Goal: Task Accomplishment & Management: Complete application form

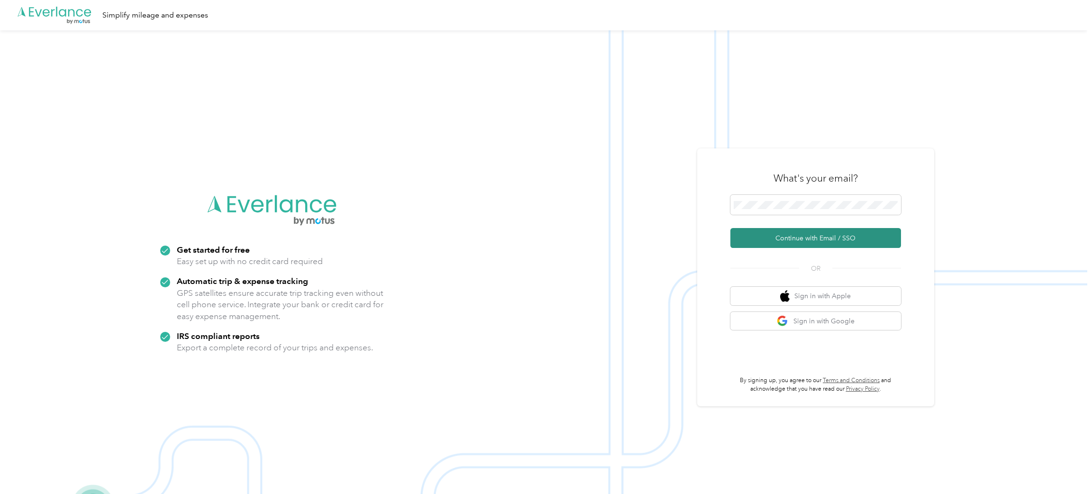
click at [807, 240] on button "Continue with Email / SSO" at bounding box center [815, 238] width 171 height 20
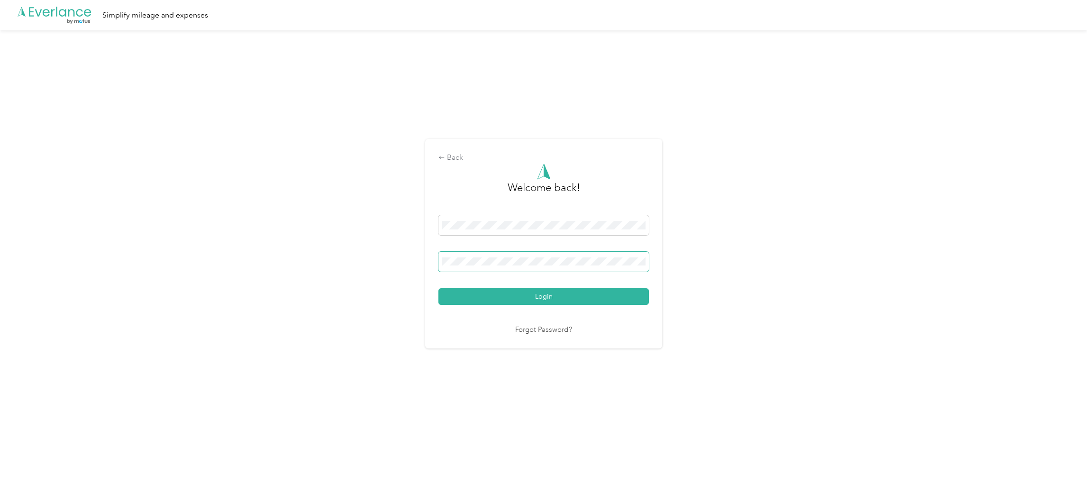
click at [513, 266] on span at bounding box center [543, 262] width 210 height 20
click at [438, 288] on button "Login" at bounding box center [543, 296] width 210 height 17
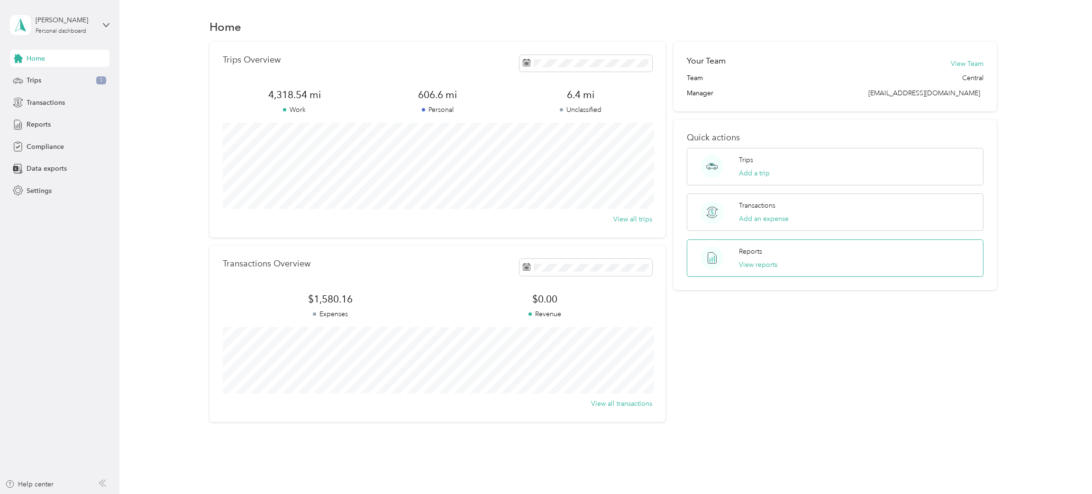
click at [760, 257] on div "Reports View reports" at bounding box center [758, 257] width 38 height 23
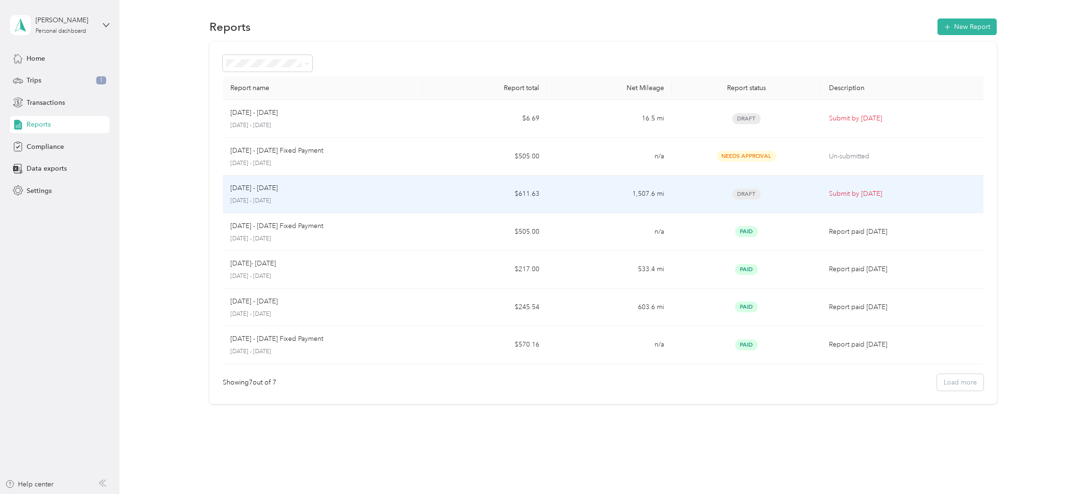
click at [473, 191] on td "$611.63" at bounding box center [484, 194] width 125 height 38
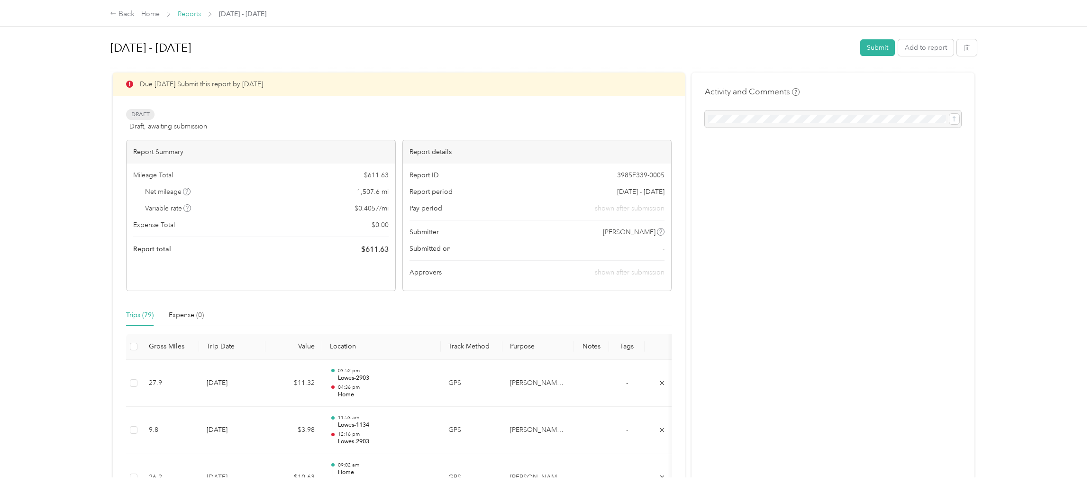
click at [195, 13] on link "Reports" at bounding box center [189, 14] width 23 height 8
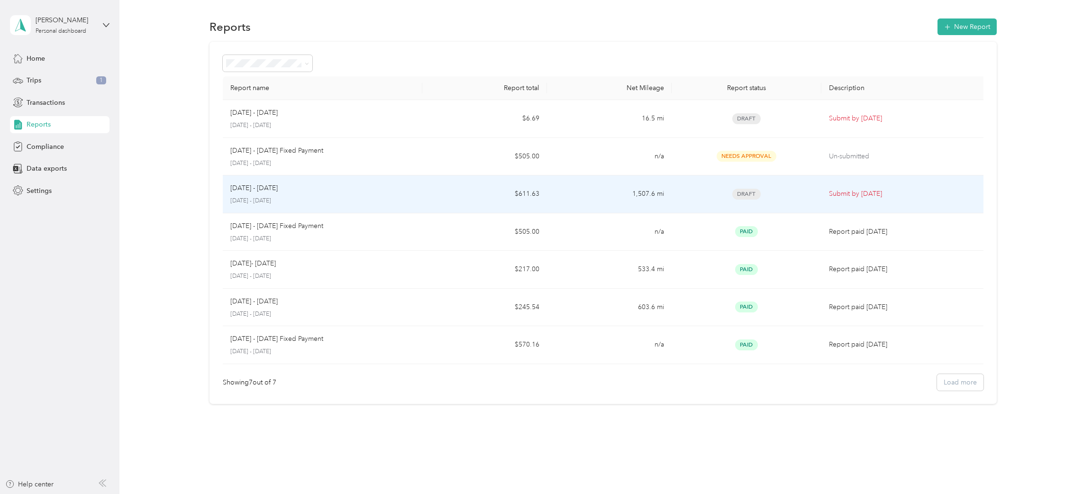
click at [687, 199] on div "Draft" at bounding box center [746, 194] width 135 height 11
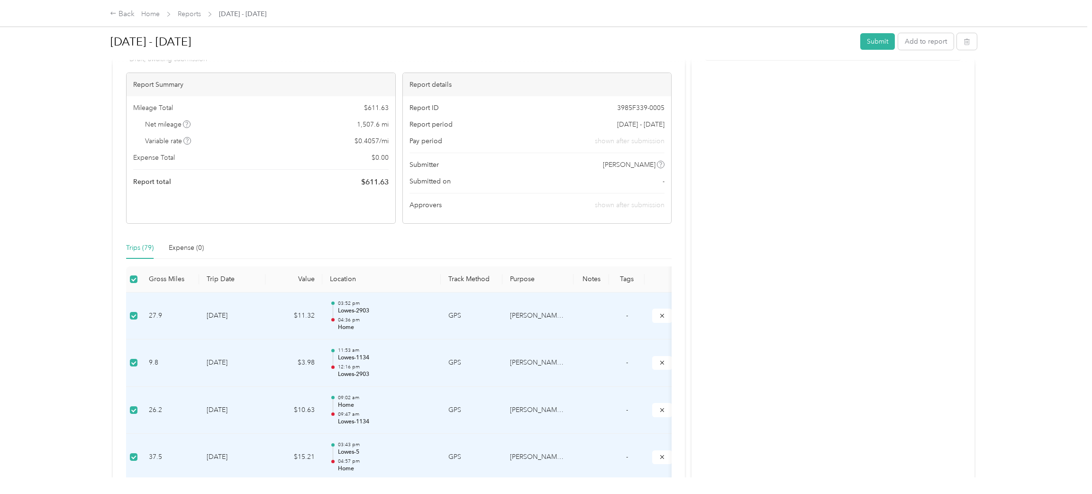
scroll to position [63, 0]
click at [876, 44] on button "Submit" at bounding box center [877, 41] width 35 height 17
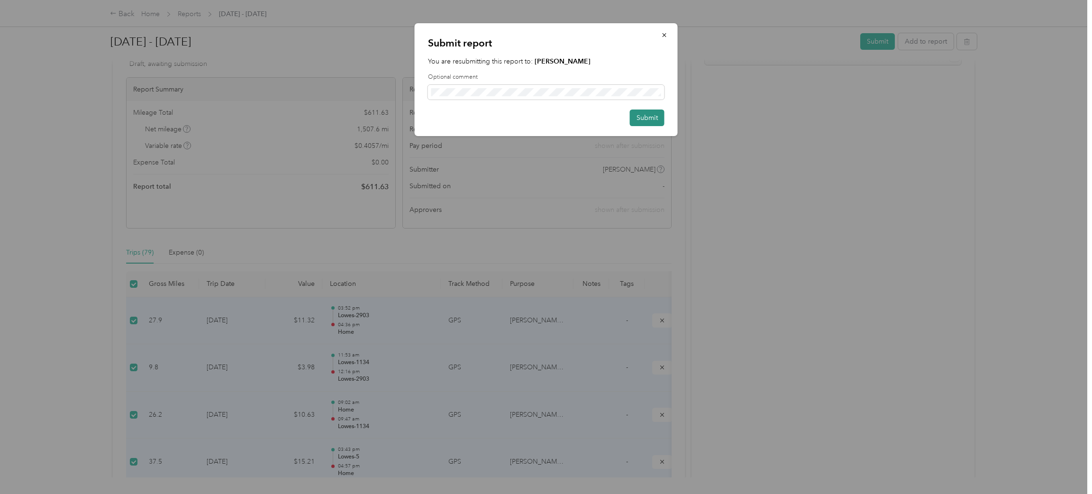
click at [642, 119] on button "Submit" at bounding box center [647, 117] width 35 height 17
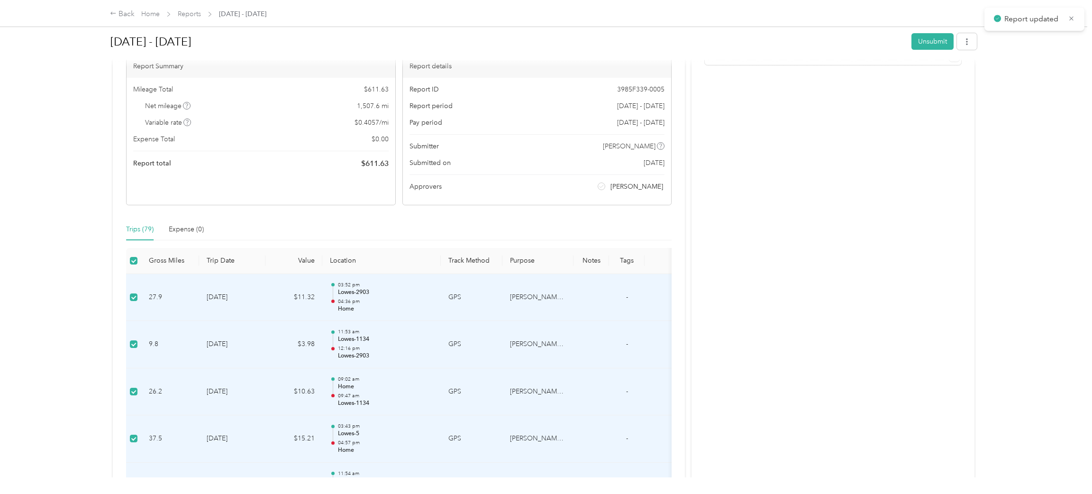
scroll to position [75, 0]
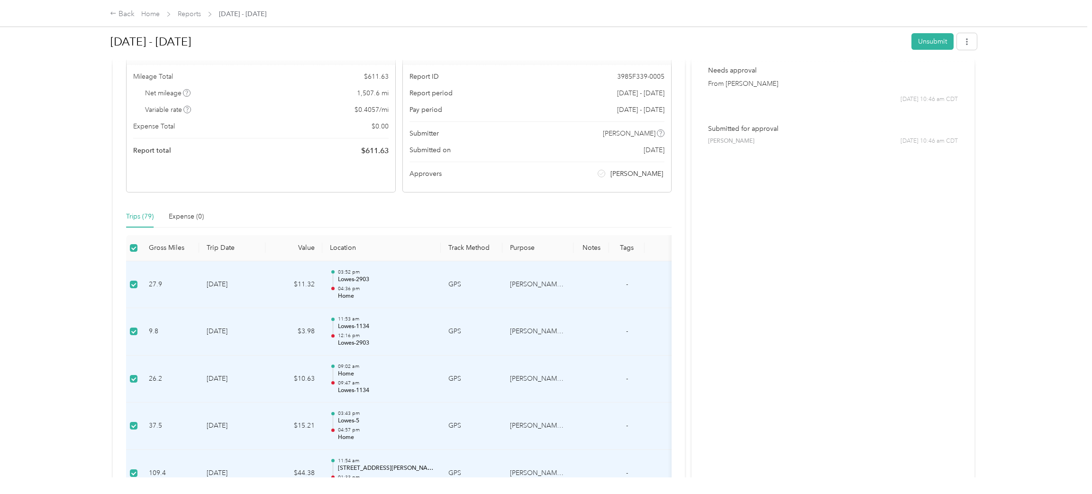
click at [754, 124] on p "Submitted for approval" at bounding box center [833, 129] width 250 height 10
click at [732, 127] on p "Submitted for approval" at bounding box center [833, 129] width 250 height 10
click at [938, 38] on button "Unsubmit" at bounding box center [932, 41] width 42 height 17
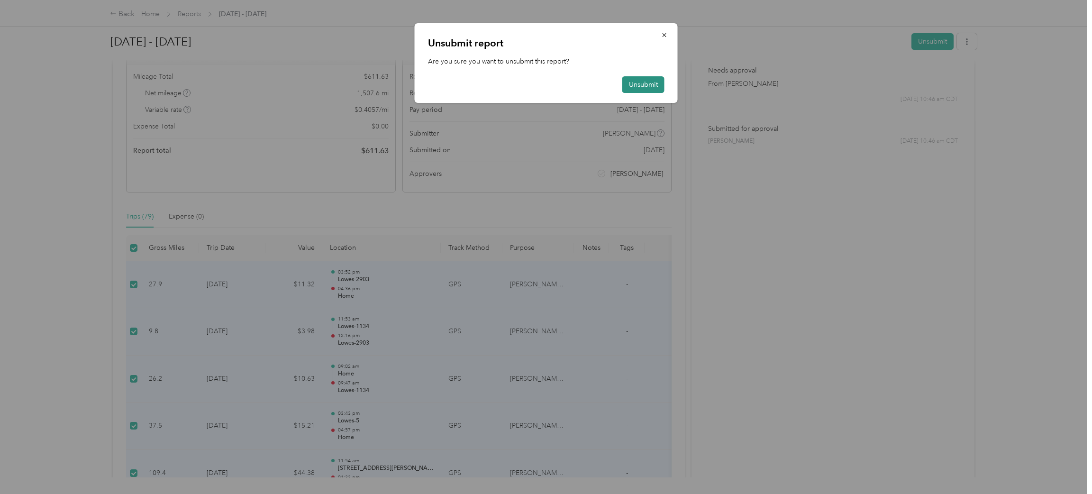
click at [649, 86] on button "Unsubmit" at bounding box center [643, 84] width 42 height 17
click at [649, 86] on button "Unsubmit" at bounding box center [638, 84] width 52 height 17
click at [634, 86] on button "Unsubmit" at bounding box center [638, 84] width 52 height 17
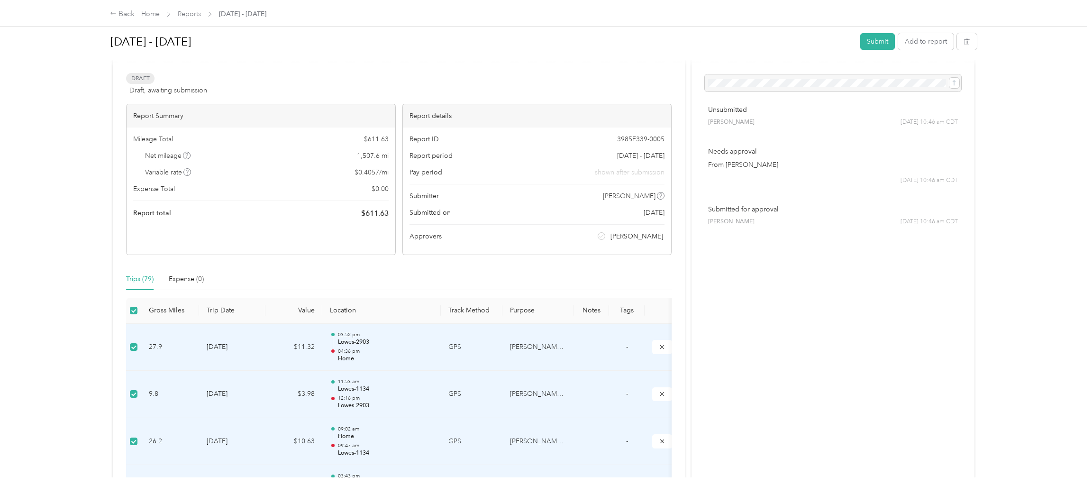
scroll to position [30, 0]
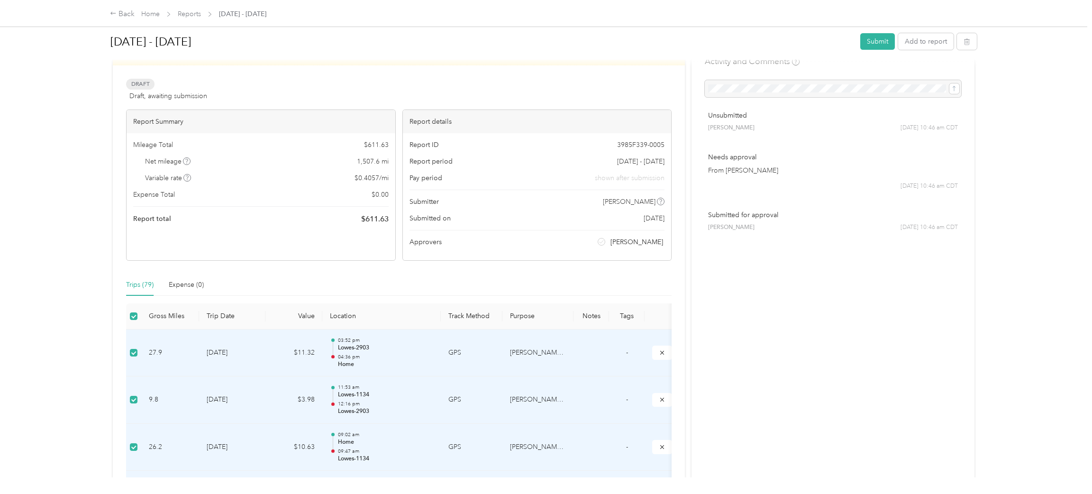
click at [719, 152] on p "Needs approval" at bounding box center [833, 157] width 250 height 10
click at [739, 156] on p "Needs approval" at bounding box center [833, 157] width 250 height 10
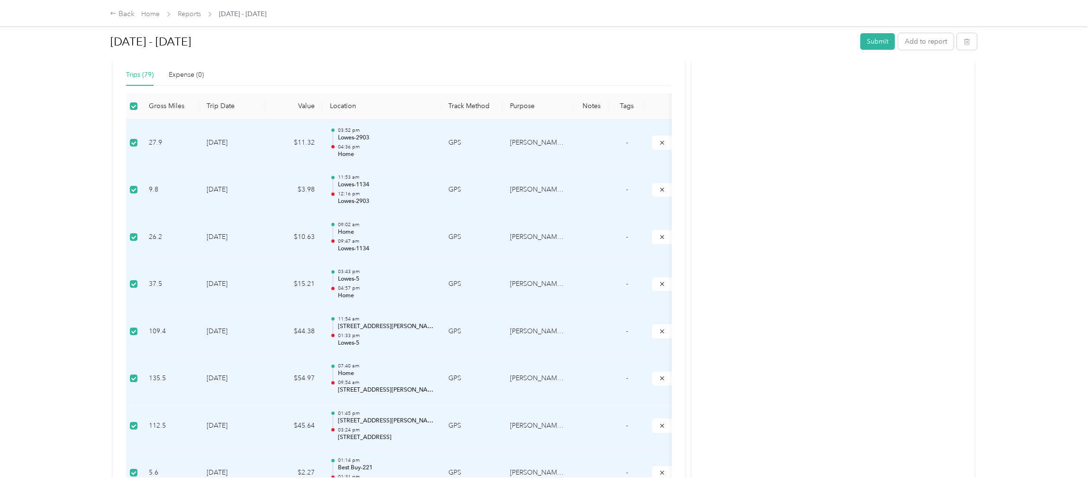
scroll to position [0, 0]
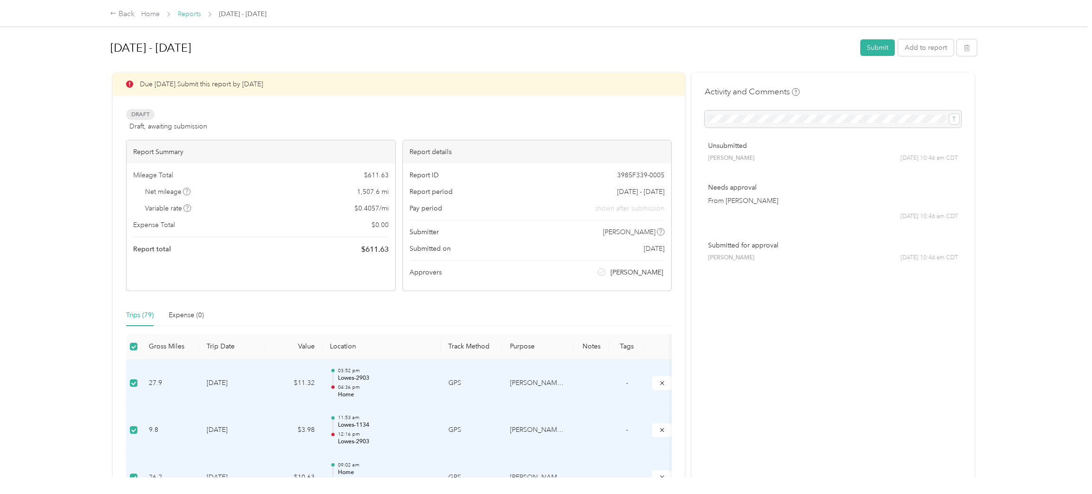
click at [195, 12] on link "Reports" at bounding box center [189, 14] width 23 height 8
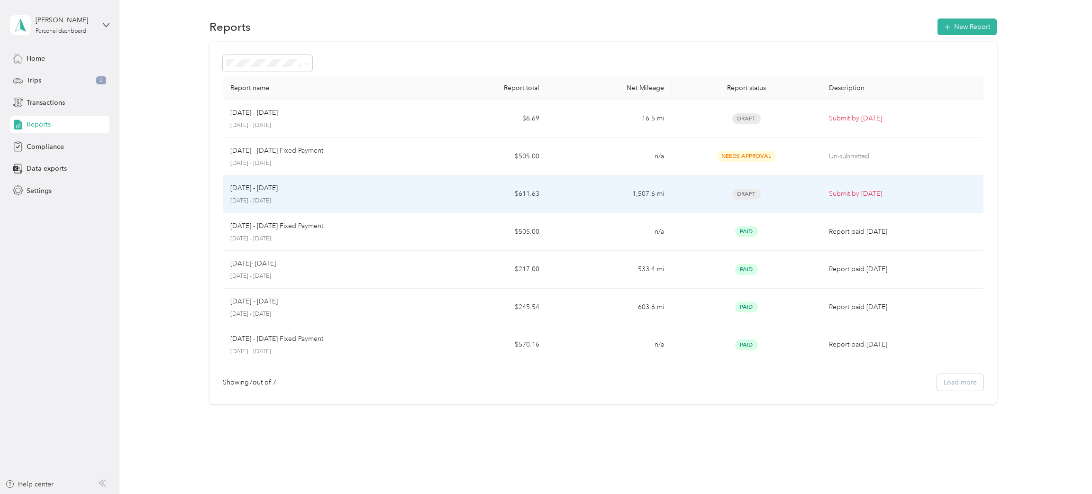
click at [531, 201] on td "$611.63" at bounding box center [484, 194] width 125 height 38
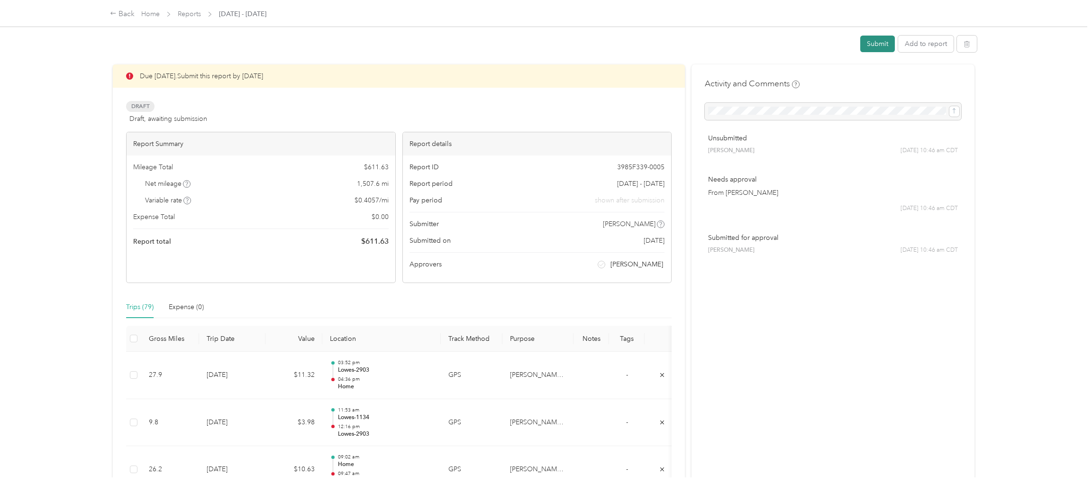
click at [881, 43] on button "Submit" at bounding box center [877, 44] width 35 height 17
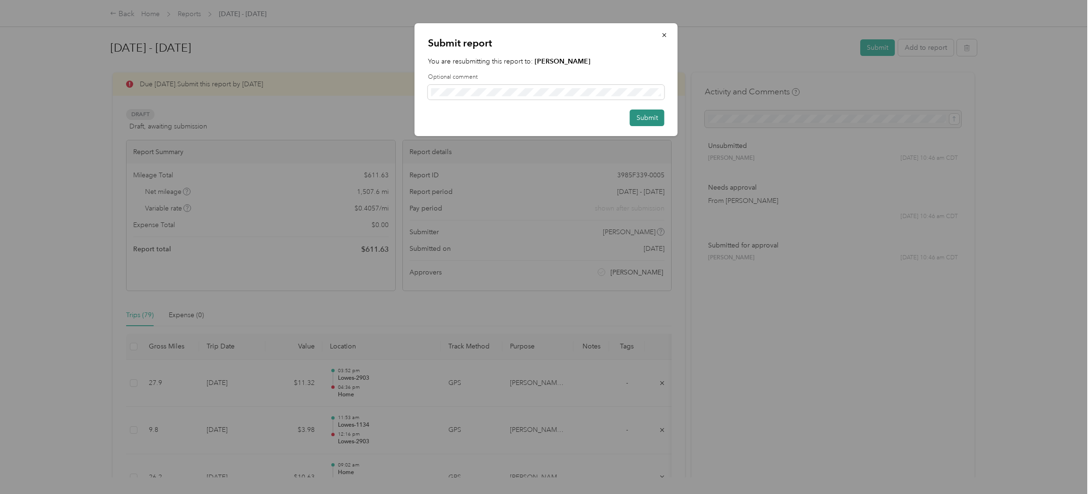
click at [648, 121] on button "Submit" at bounding box center [647, 117] width 35 height 17
click at [641, 118] on button "Submit" at bounding box center [642, 117] width 45 height 17
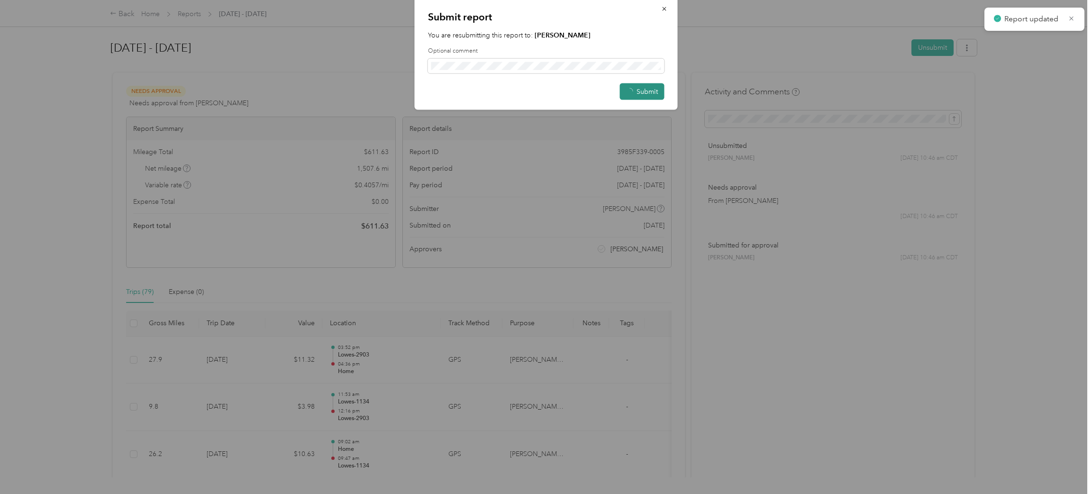
click at [645, 113] on div "Submit report You are resubmitting this report to: [PERSON_NAME] Optional comme…" at bounding box center [677, 55] width 263 height 116
